Goal: Information Seeking & Learning: Find specific fact

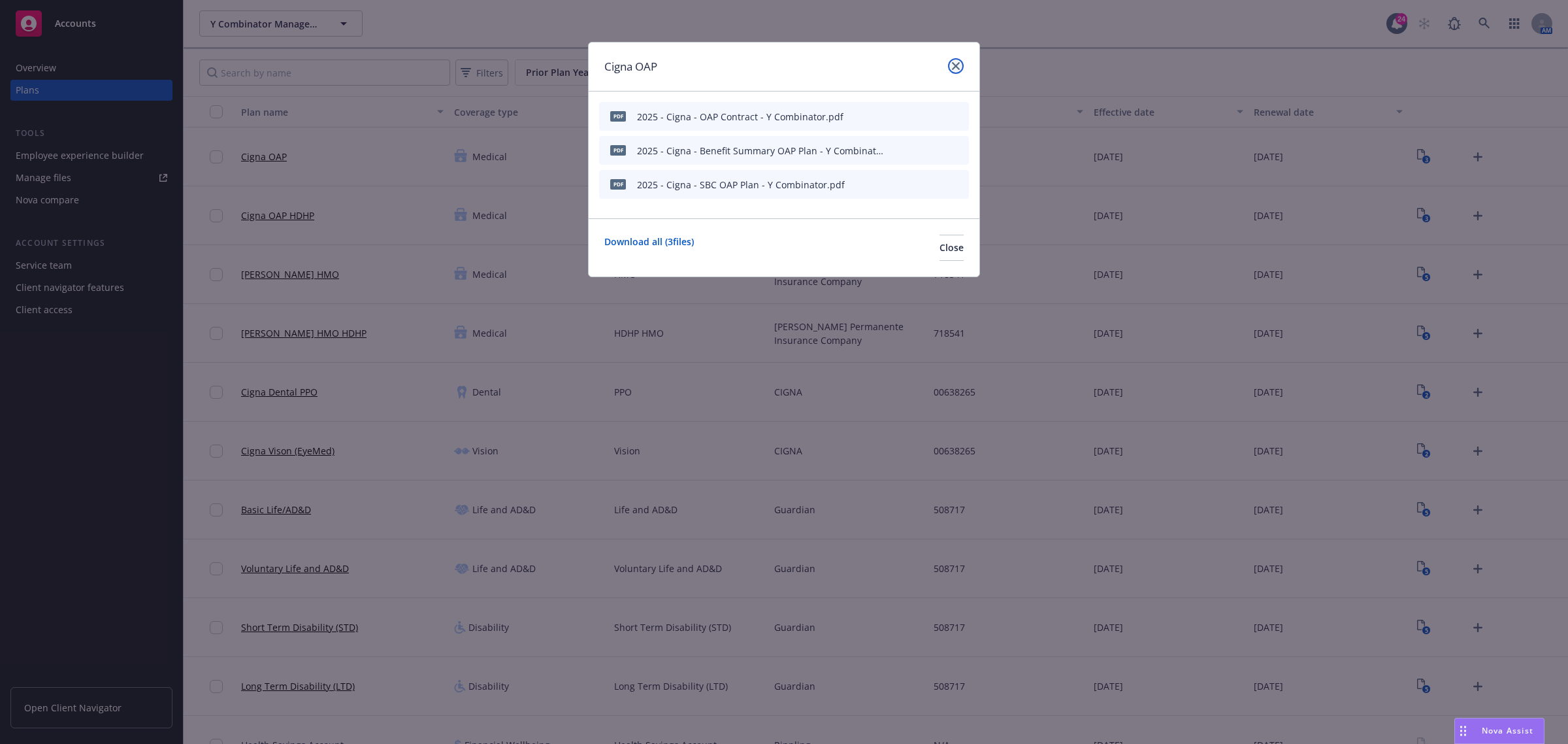
click at [950, 65] on link "close" at bounding box center [956, 66] width 16 height 16
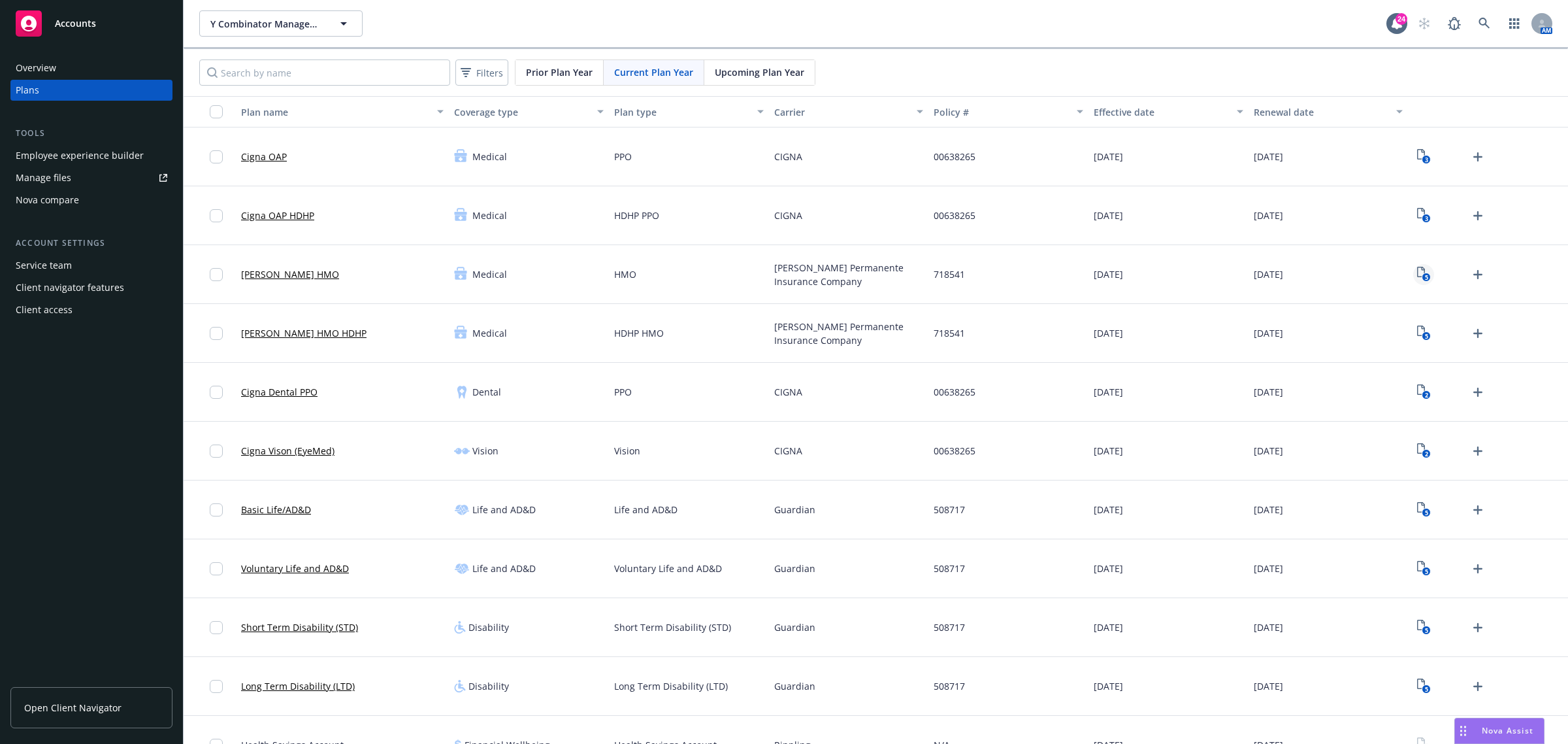
click at [1417, 275] on icon "5" at bounding box center [1424, 274] width 14 height 15
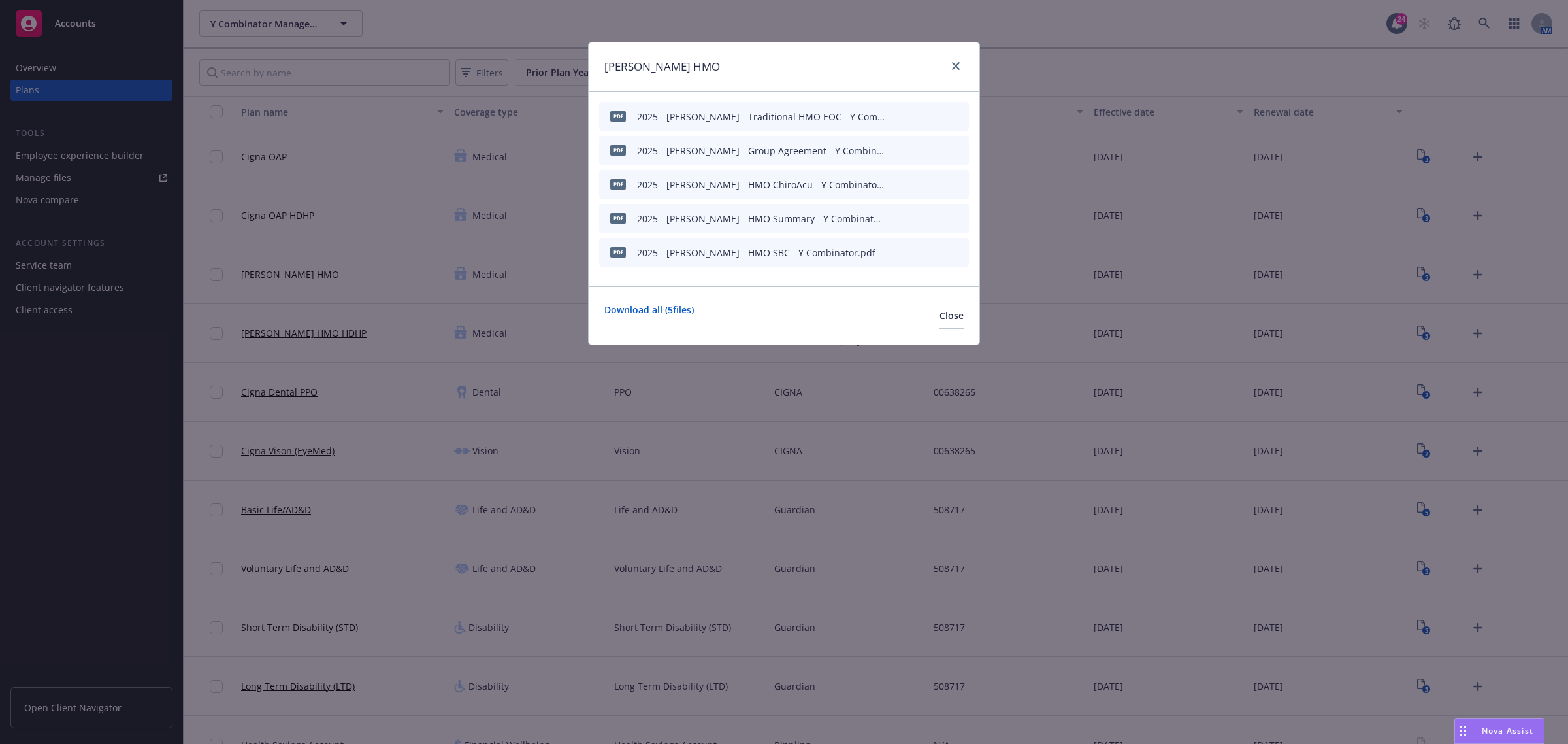
click at [931, 217] on icon "preview file" at bounding box center [935, 217] width 11 height 9
click at [940, 111] on icon "preview file" at bounding box center [935, 116] width 11 height 9
click at [1516, 726] on span "Nova Assist" at bounding box center [1507, 730] width 52 height 11
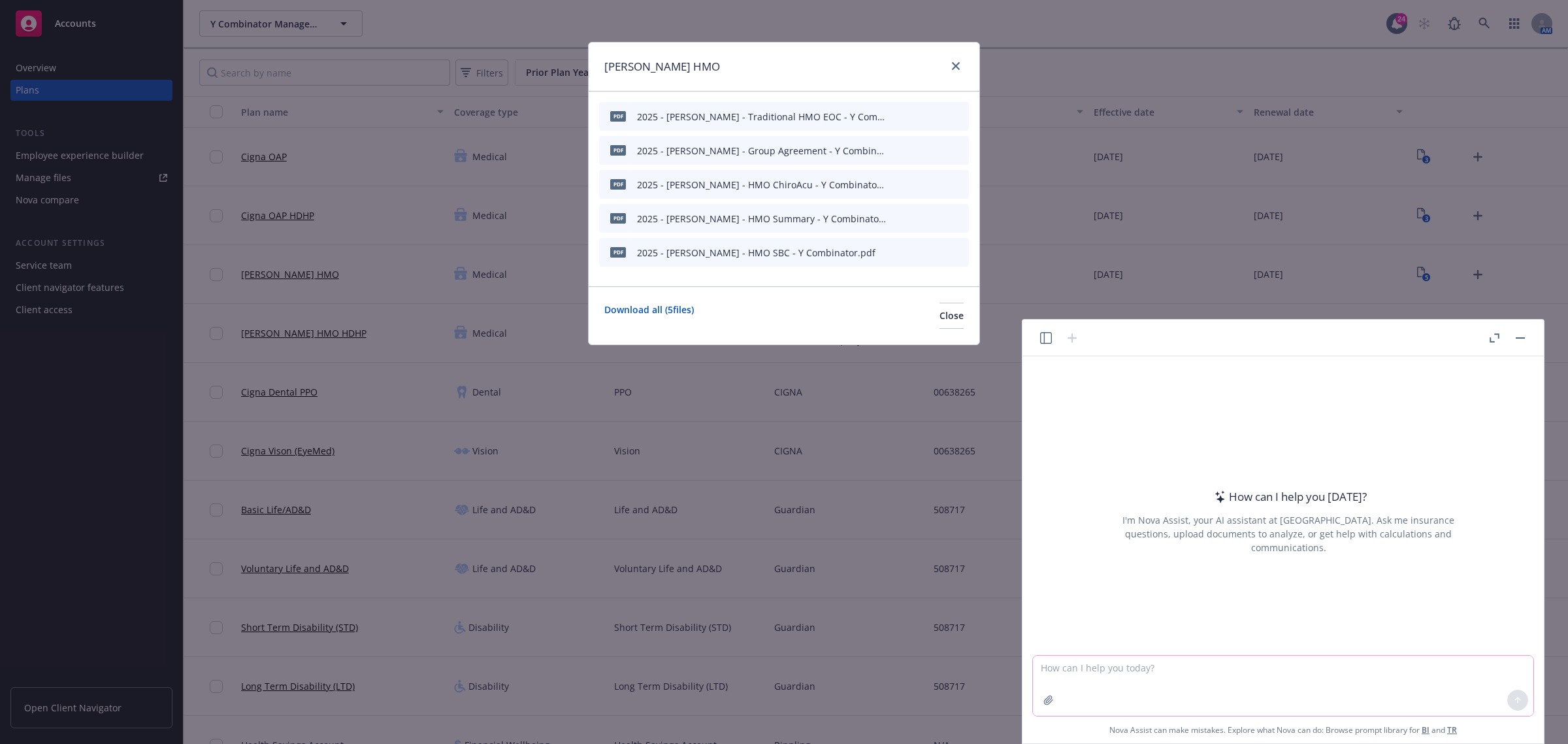
click at [1279, 669] on textarea at bounding box center [1283, 685] width 501 height 60
click at [1262, 651] on div at bounding box center [1288, 647] width 501 height 16
click at [1187, 675] on textarea at bounding box center [1283, 685] width 501 height 60
type textarea "what is the SB729 mandate for fully"
click at [940, 58] on div "[PERSON_NAME] HMO" at bounding box center [784, 67] width 390 height 49
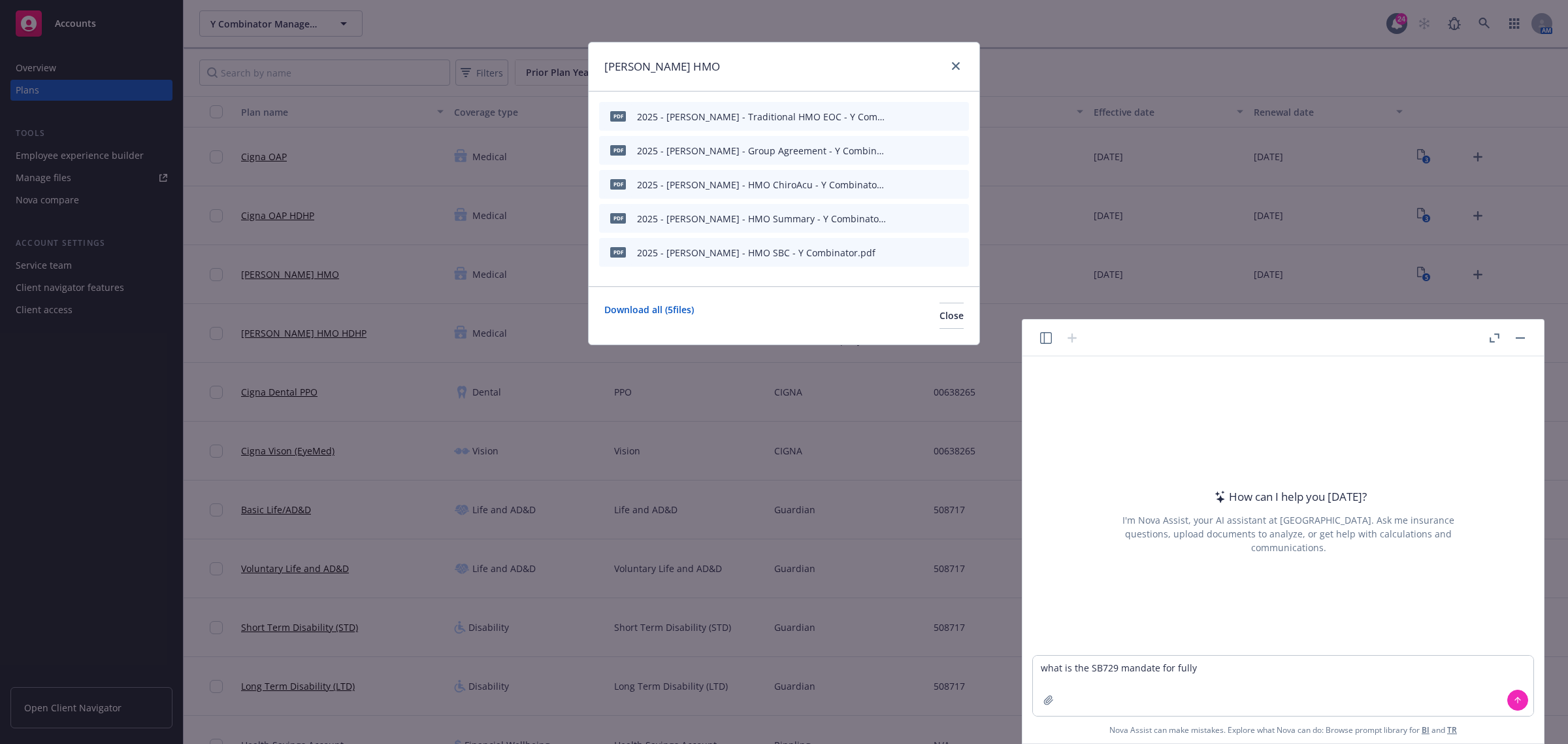
click at [1528, 337] on div at bounding box center [1506, 337] width 42 height 16
click at [956, 63] on icon "close" at bounding box center [956, 66] width 8 height 8
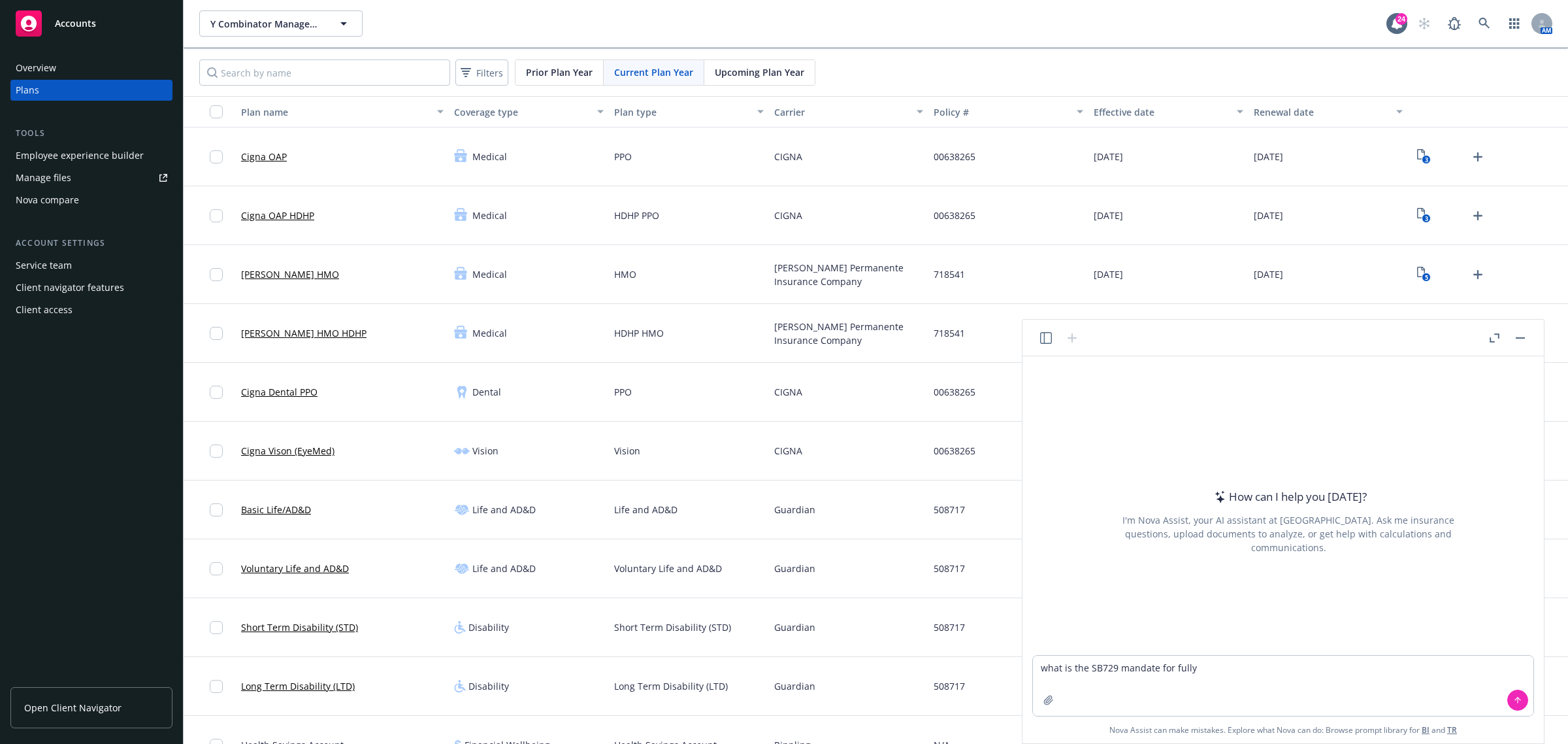
click at [1519, 344] on button "button" at bounding box center [1520, 337] width 16 height 16
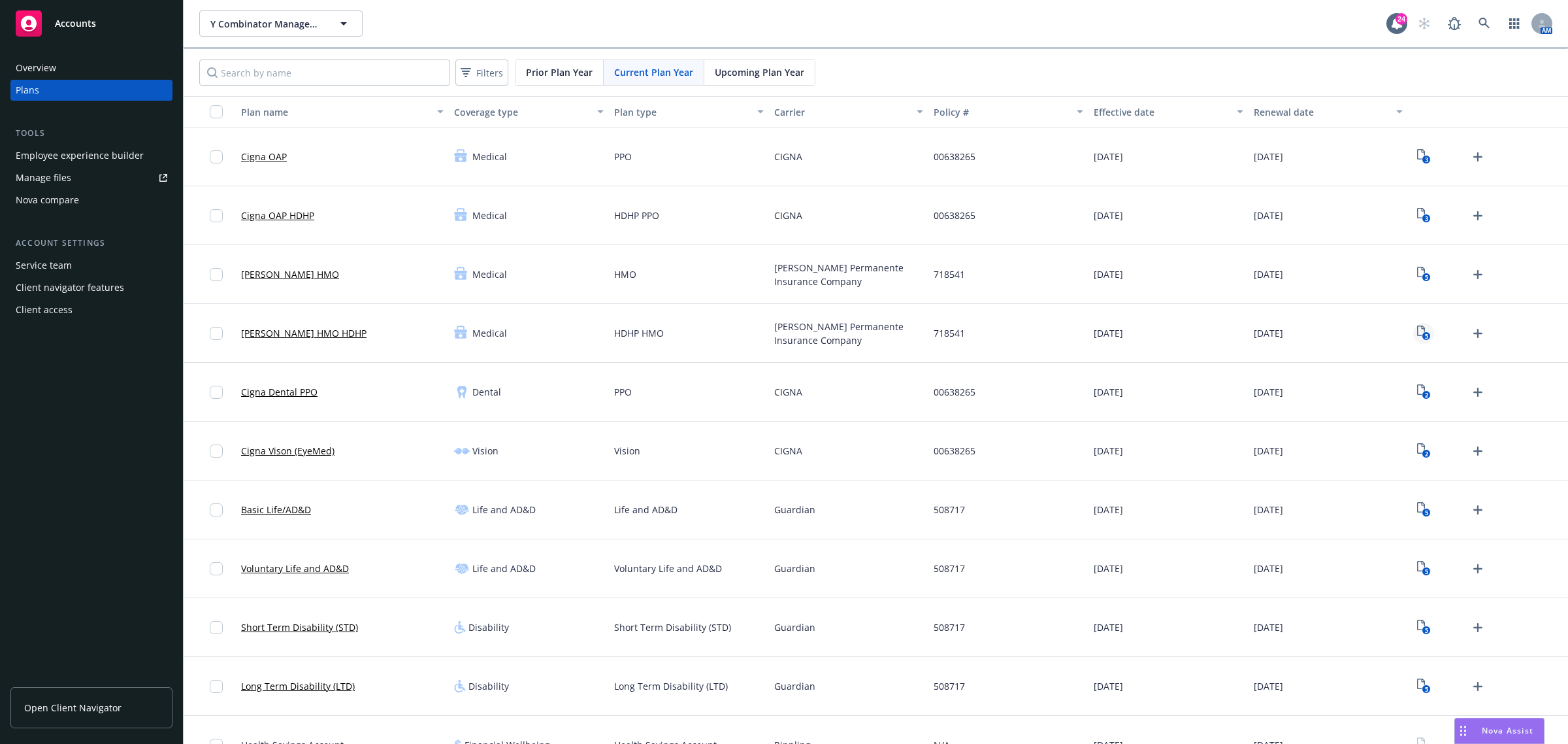
click at [1421, 334] on rect "View Plan Documents" at bounding box center [1425, 336] width 8 height 8
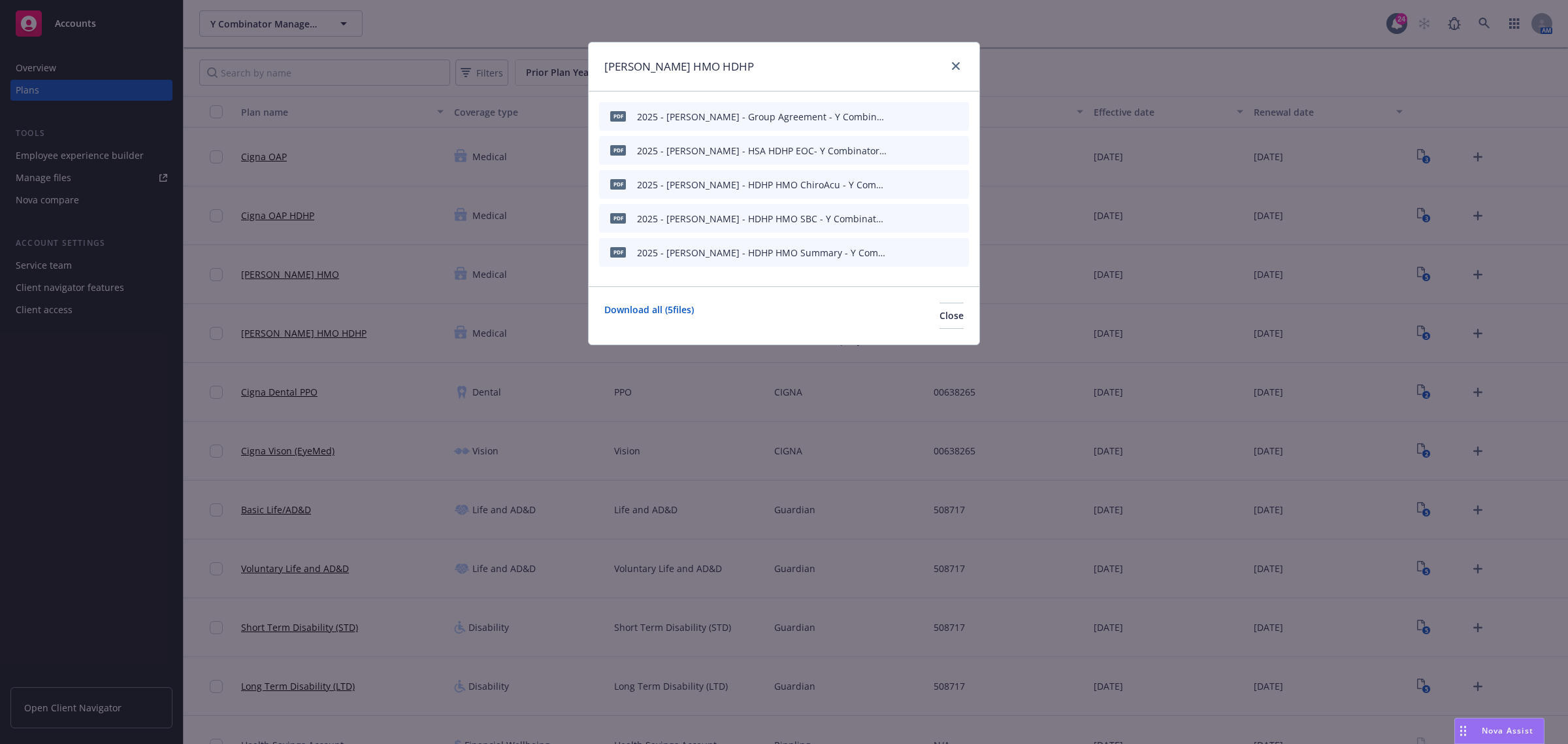
click at [936, 217] on icon "preview file" at bounding box center [935, 217] width 11 height 9
